Goal: Find specific page/section

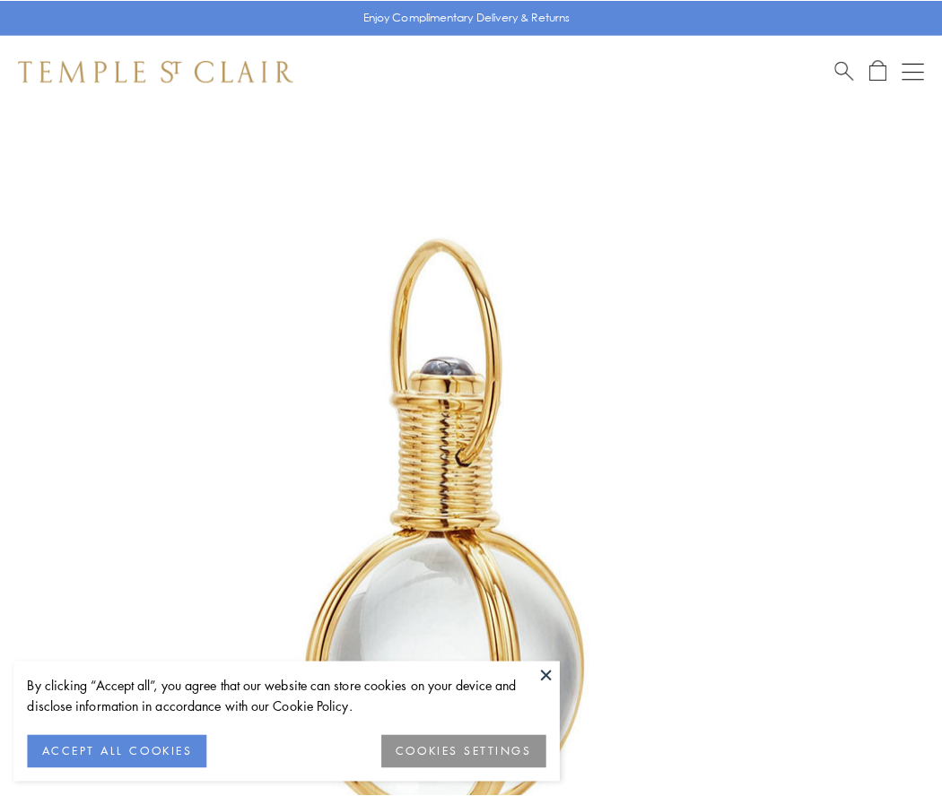
scroll to position [468, 0]
